Goal: Task Accomplishment & Management: Use online tool/utility

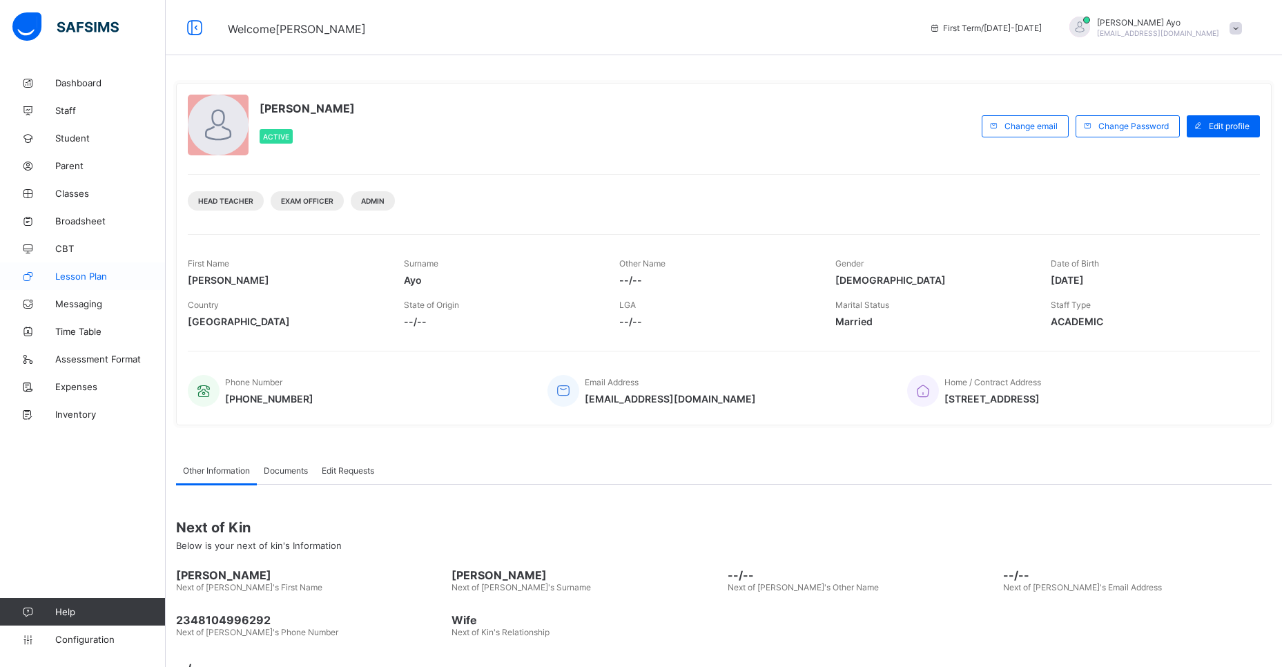
click at [59, 273] on span "Lesson Plan" at bounding box center [110, 276] width 110 height 11
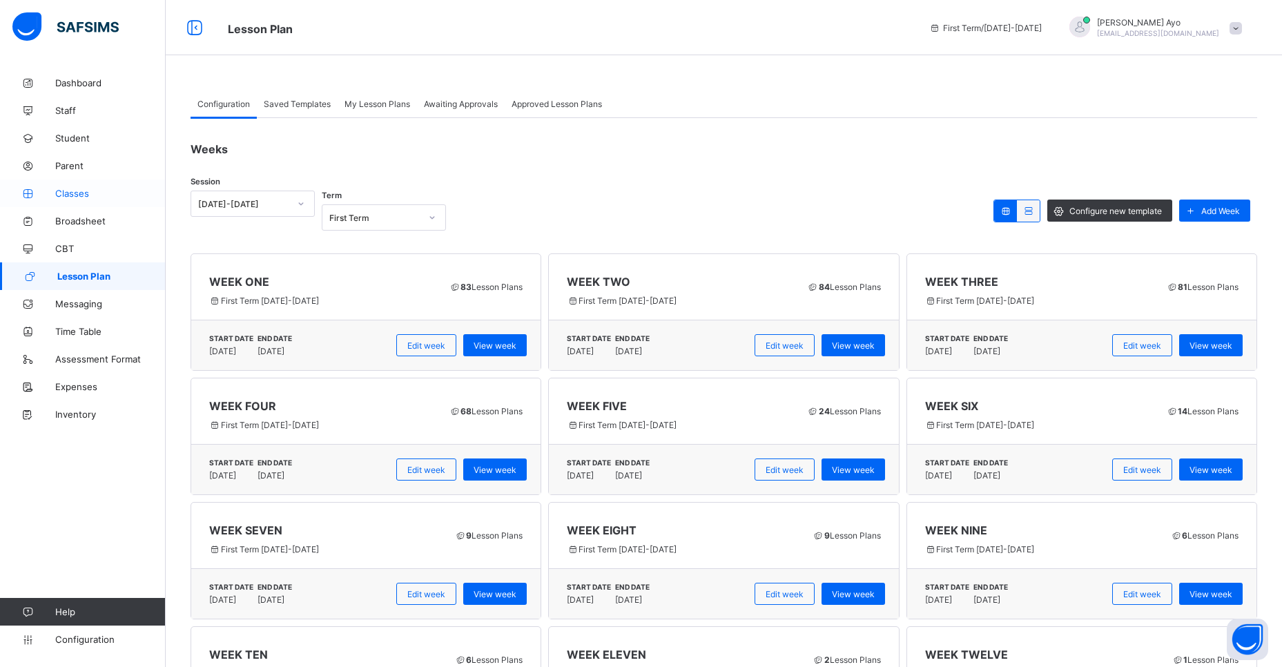
click at [79, 194] on span "Classes" at bounding box center [110, 193] width 110 height 11
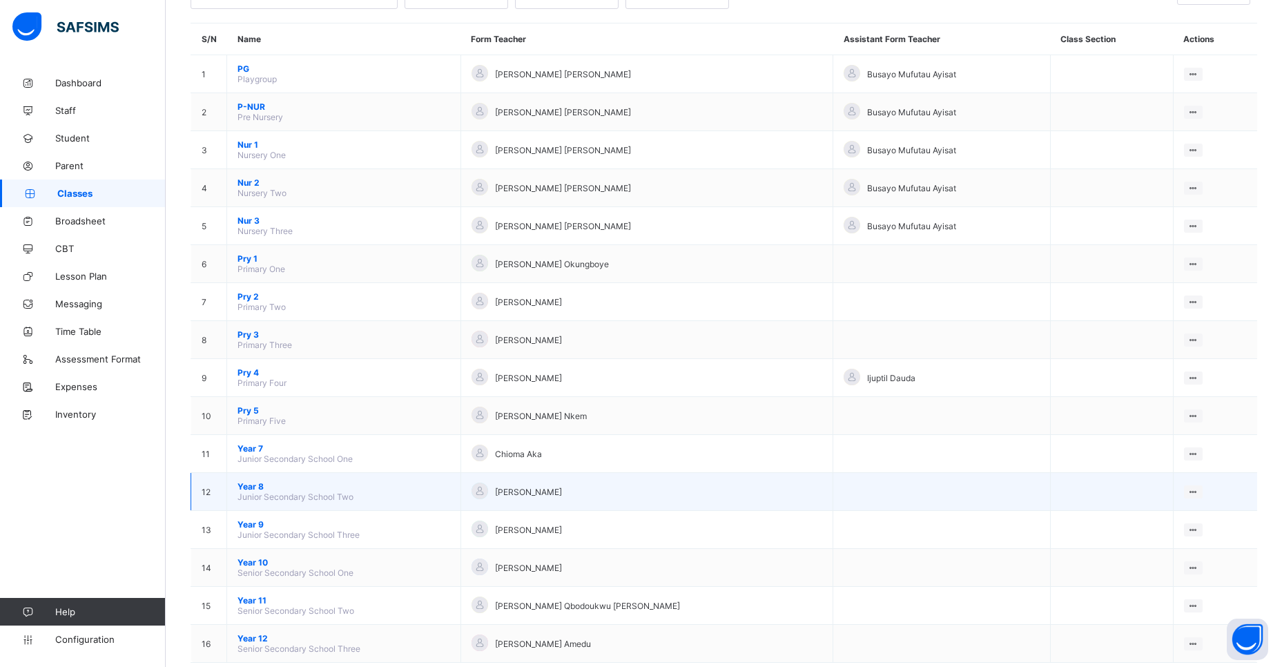
scroll to position [137, 0]
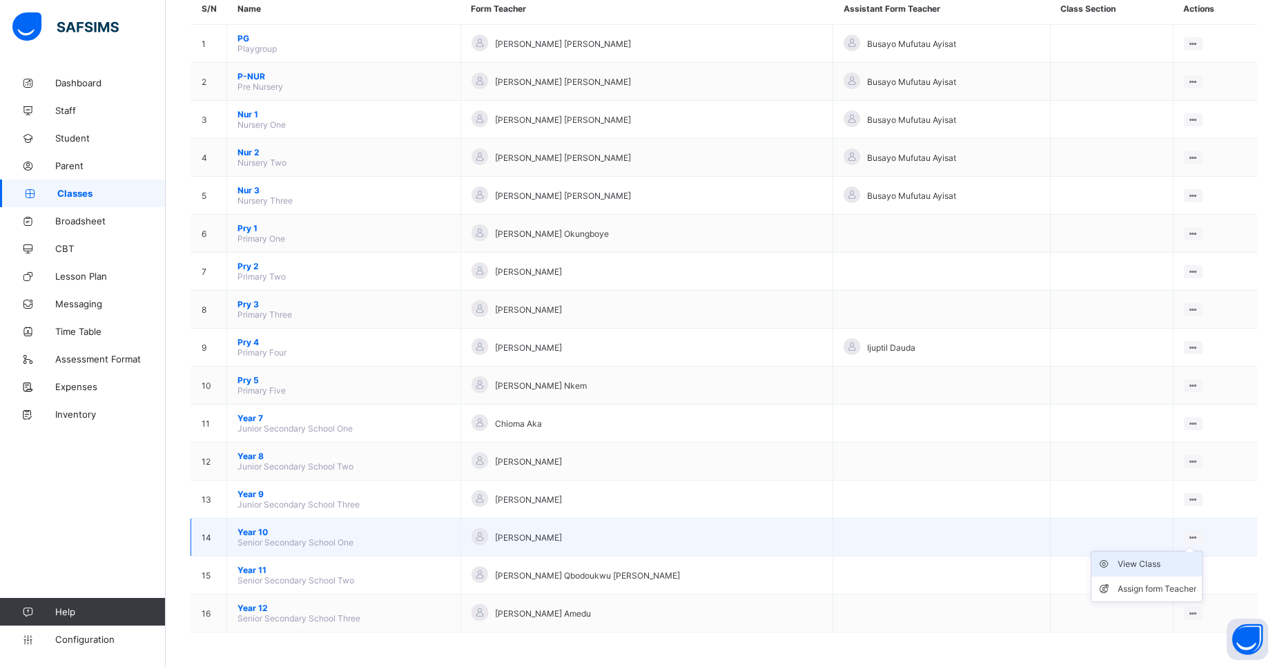
click at [1140, 569] on div "View Class" at bounding box center [1157, 564] width 79 height 14
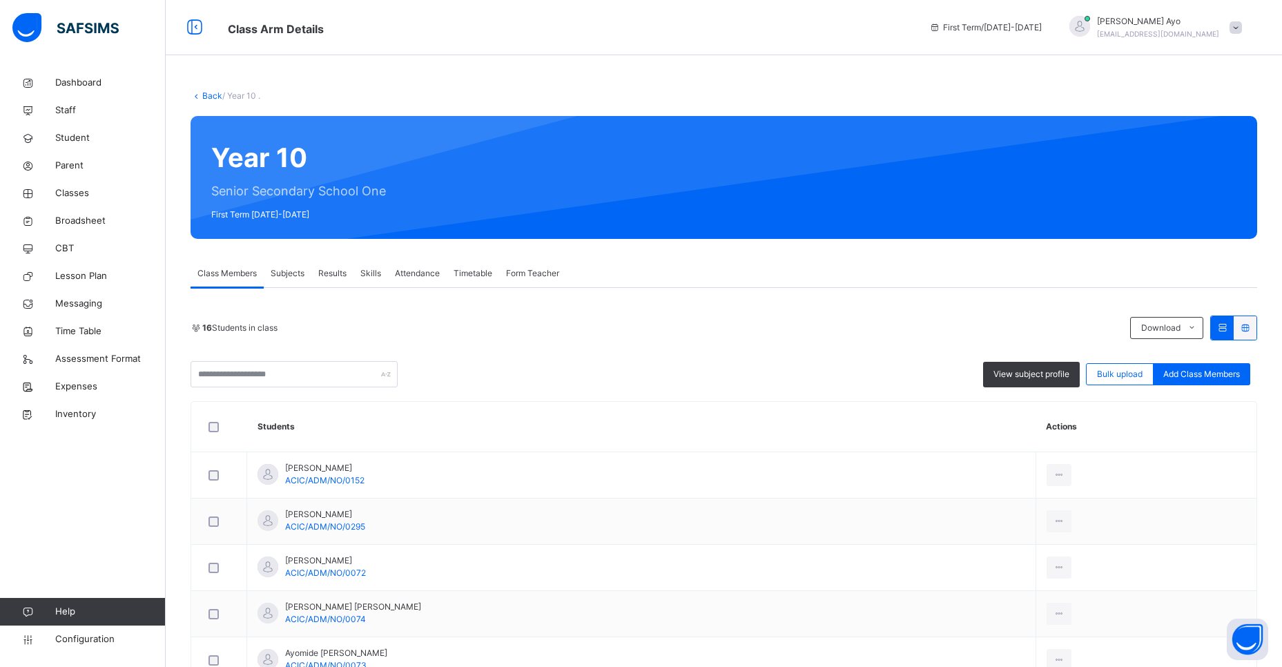
click at [297, 271] on span "Subjects" at bounding box center [288, 273] width 34 height 12
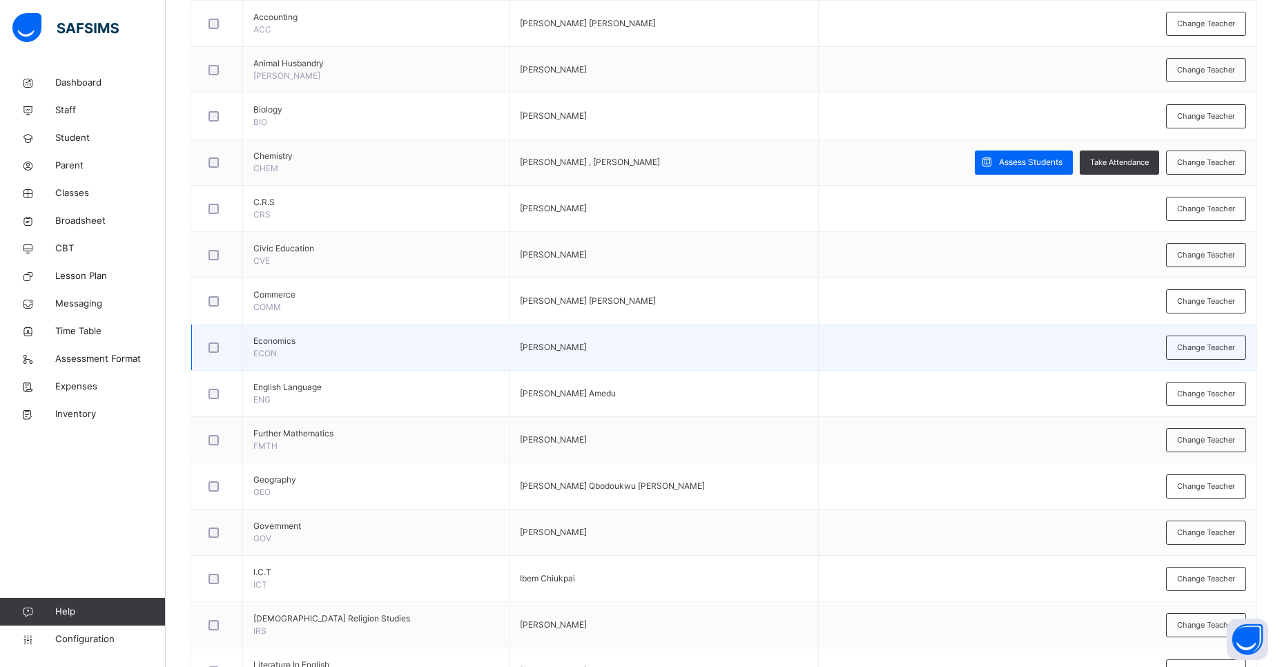
scroll to position [400, 0]
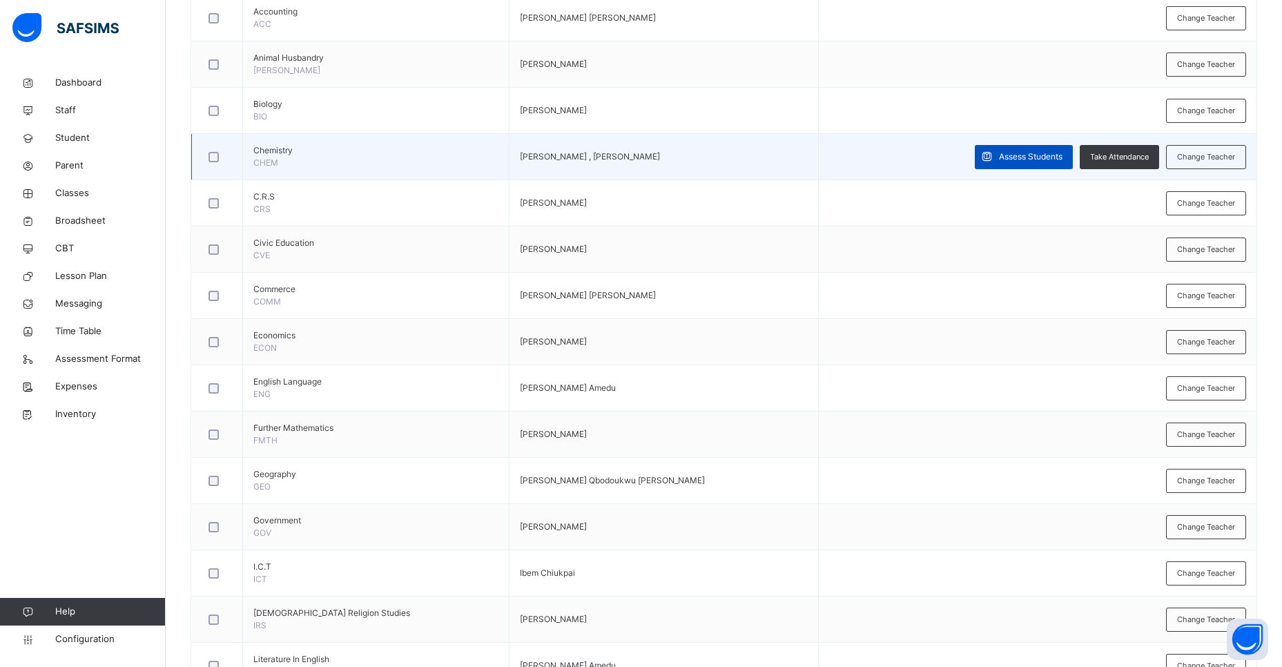
click at [1032, 161] on span "Assess Students" at bounding box center [1031, 157] width 64 height 12
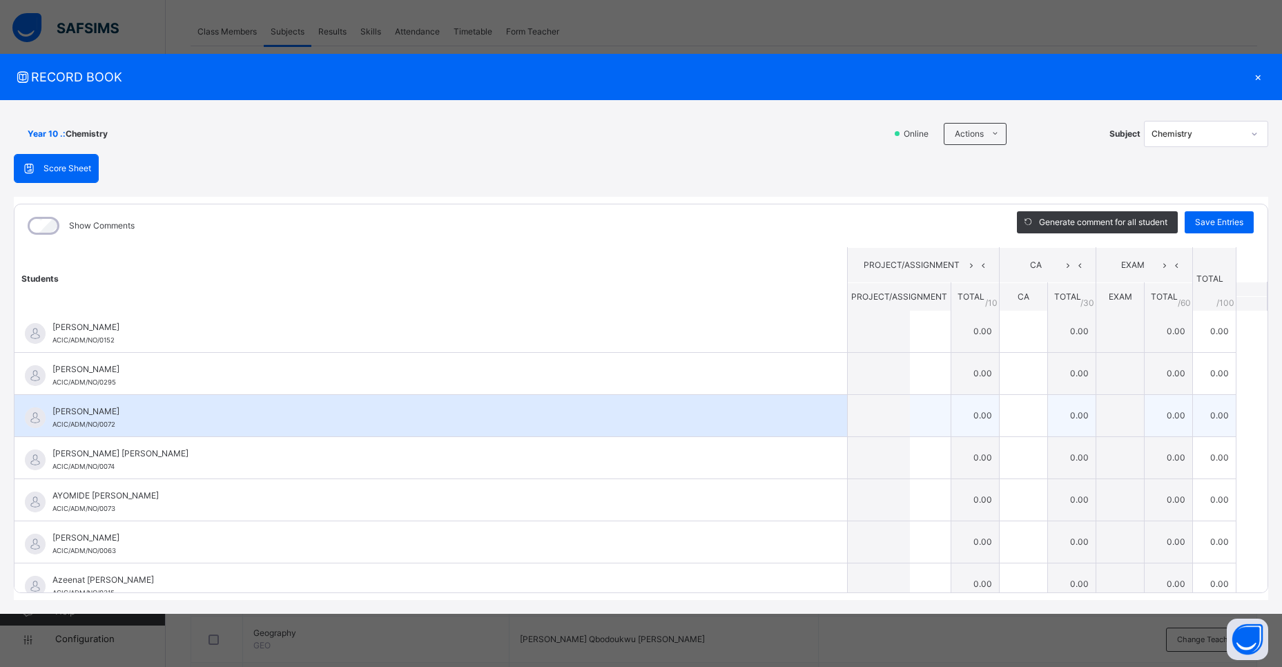
scroll to position [0, 0]
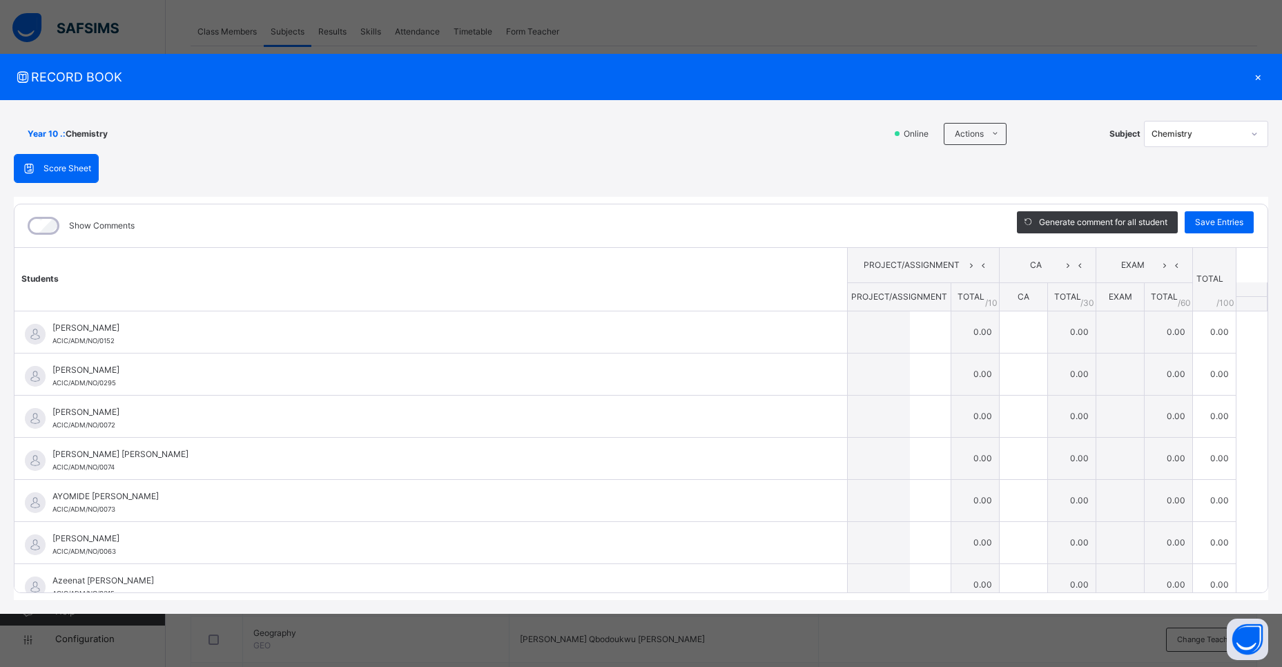
click at [1257, 74] on div "×" at bounding box center [1258, 77] width 21 height 19
